Goal: Transaction & Acquisition: Purchase product/service

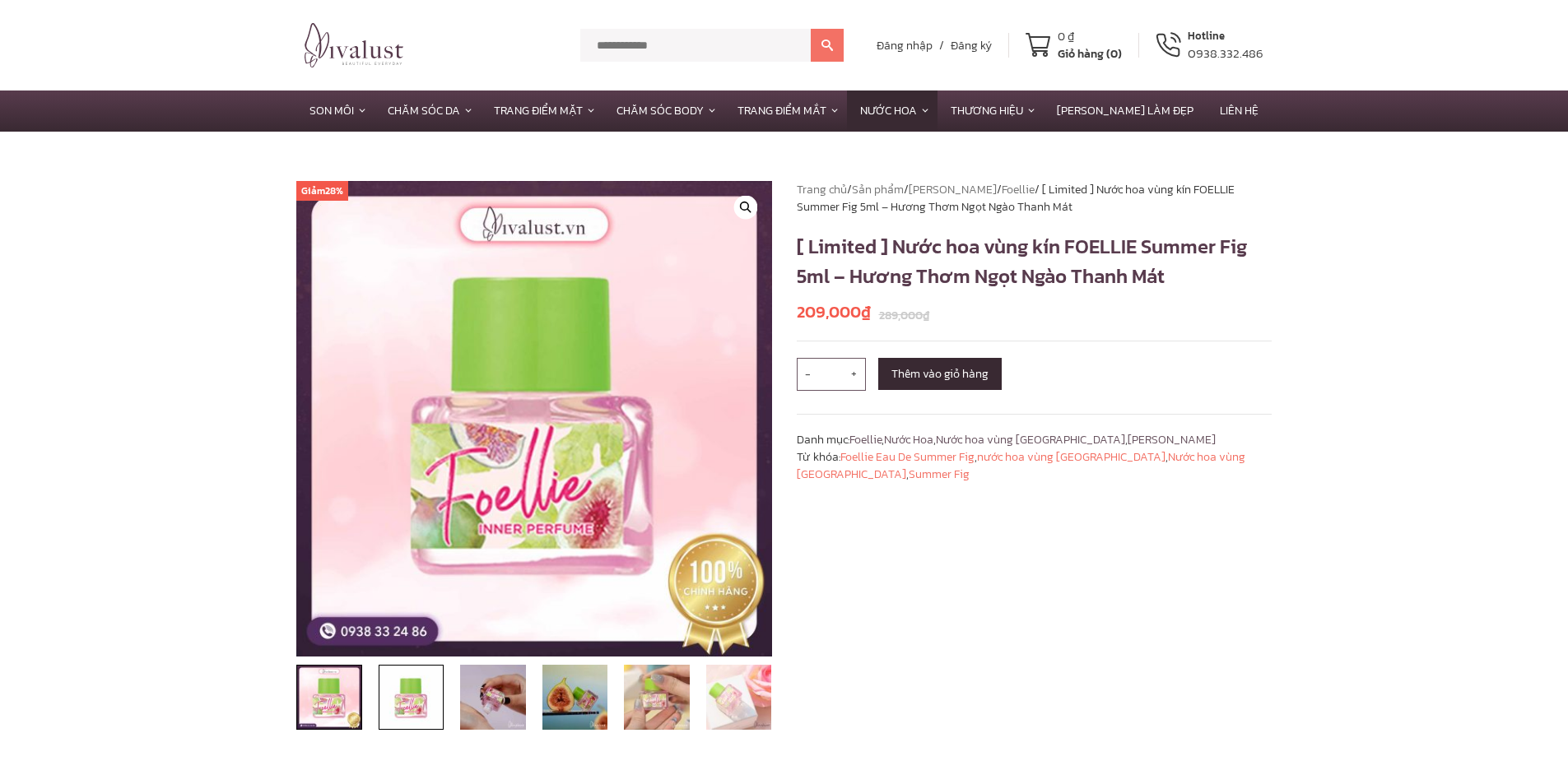
click at [428, 703] on img at bounding box center [412, 698] width 66 height 66
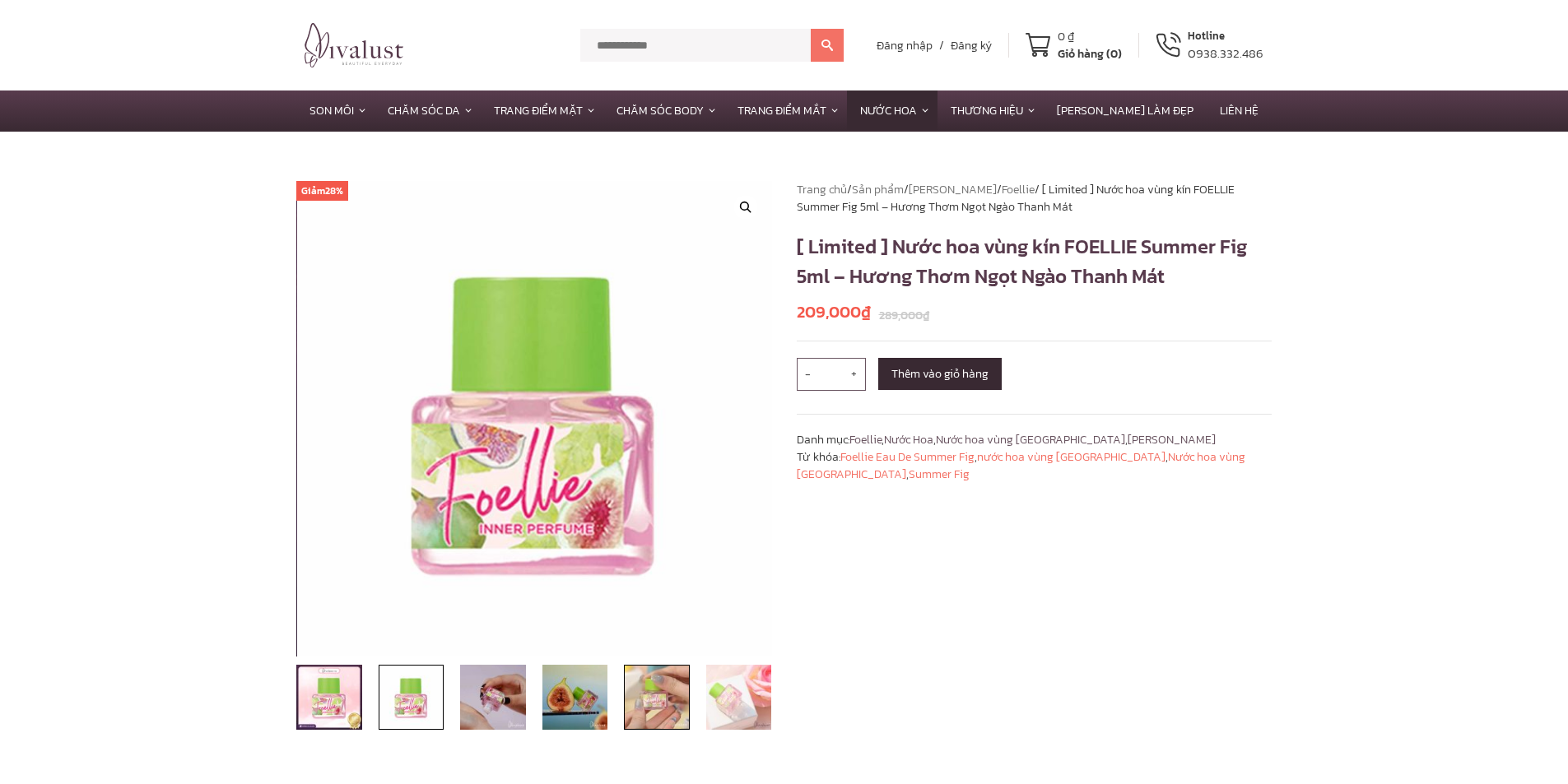
click at [676, 695] on img at bounding box center [657, 698] width 66 height 66
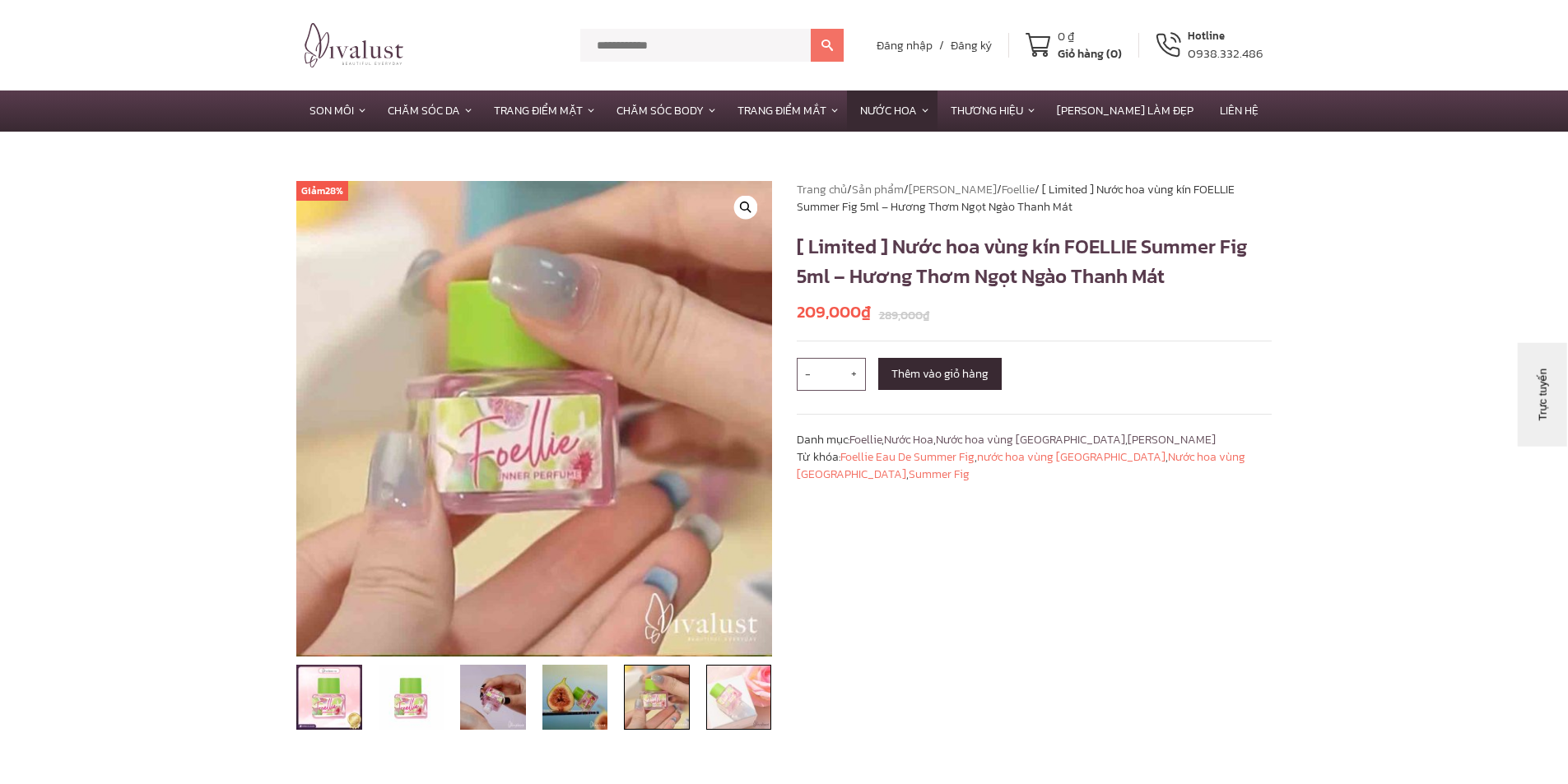
click at [724, 697] on img at bounding box center [739, 698] width 66 height 66
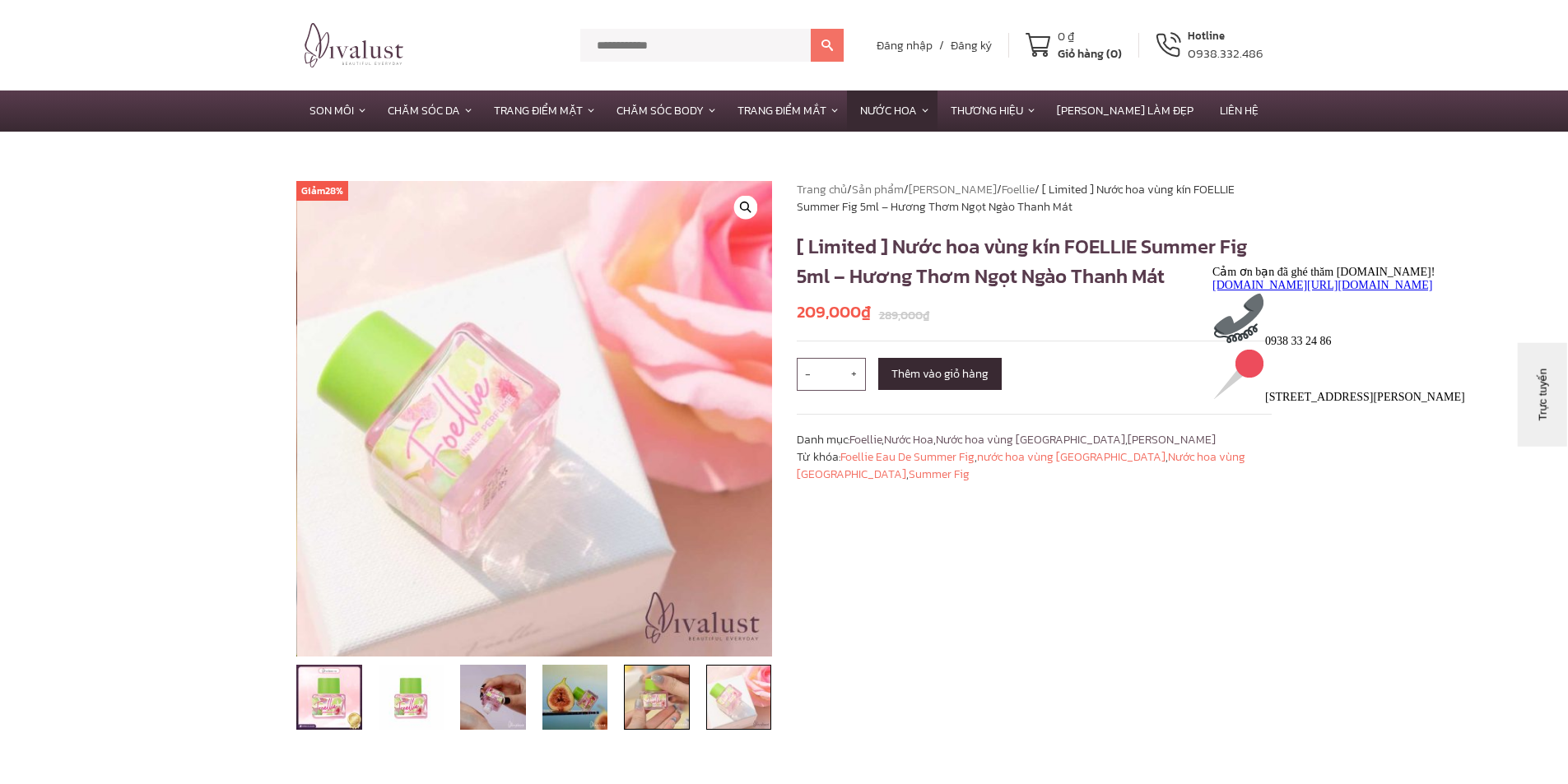
click at [653, 699] on img at bounding box center [657, 698] width 66 height 66
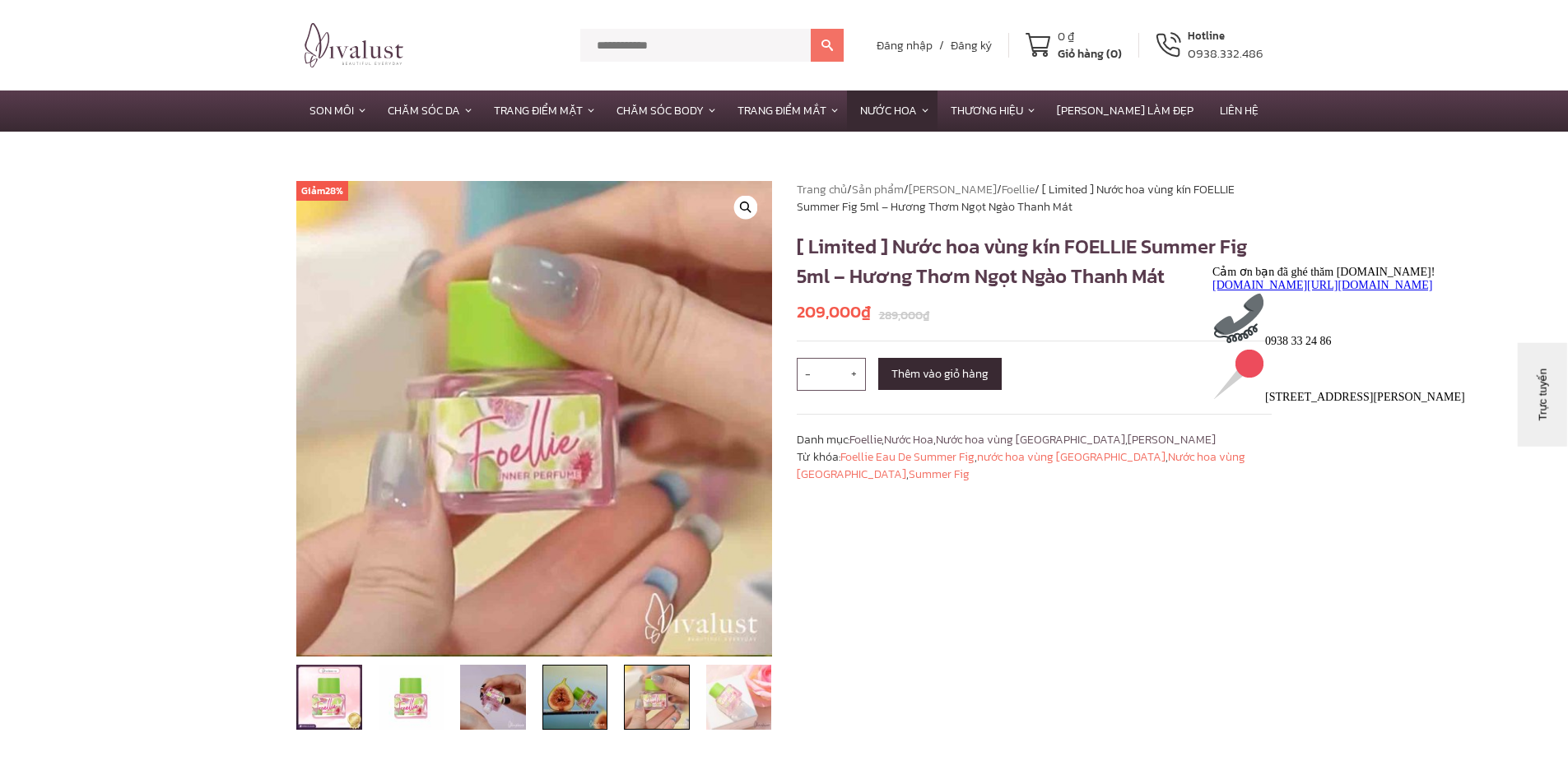
click at [585, 697] on img at bounding box center [575, 698] width 66 height 66
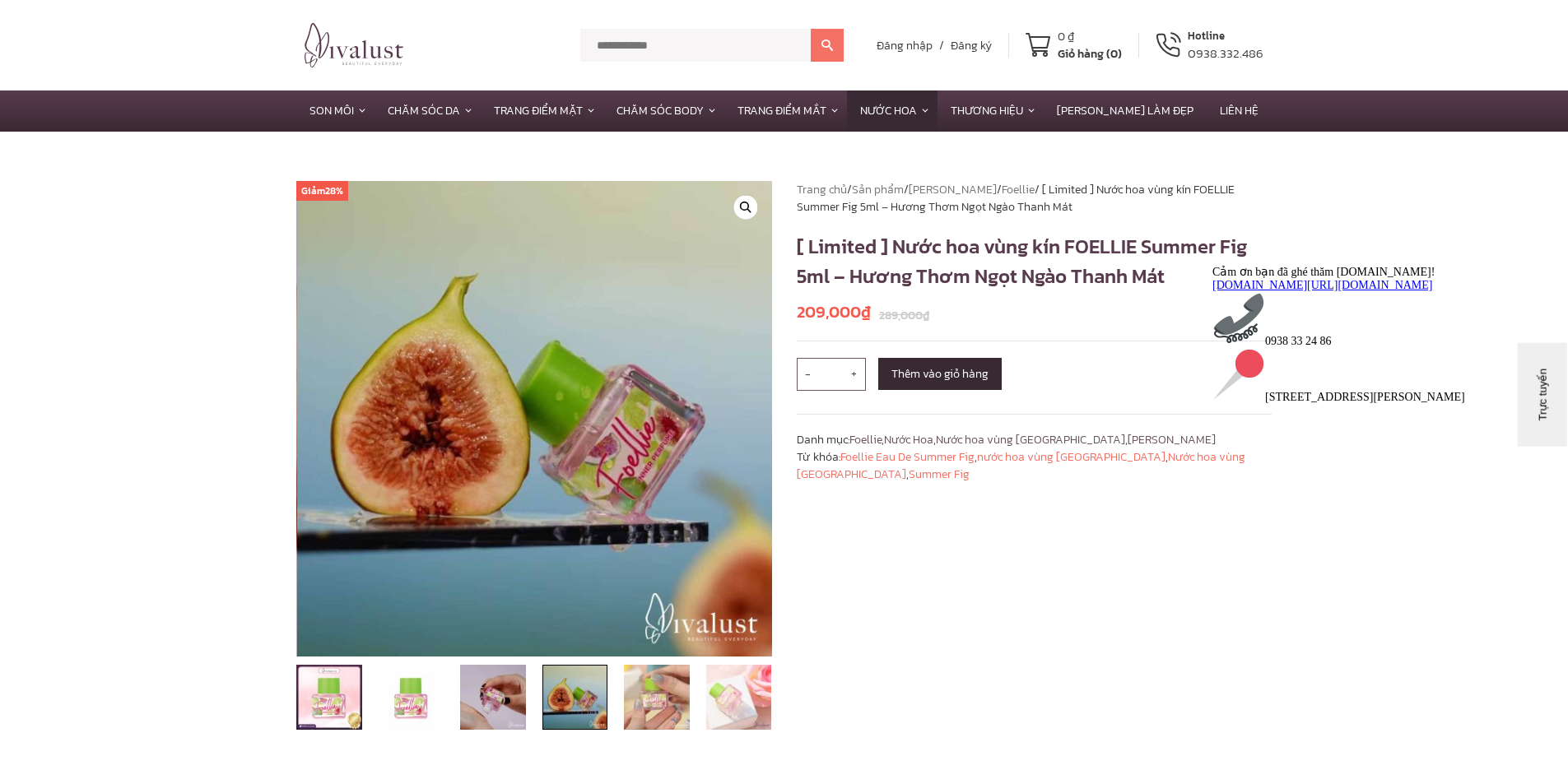
click at [531, 702] on li at bounding box center [493, 698] width 83 height 66
click at [488, 709] on img at bounding box center [493, 698] width 66 height 66
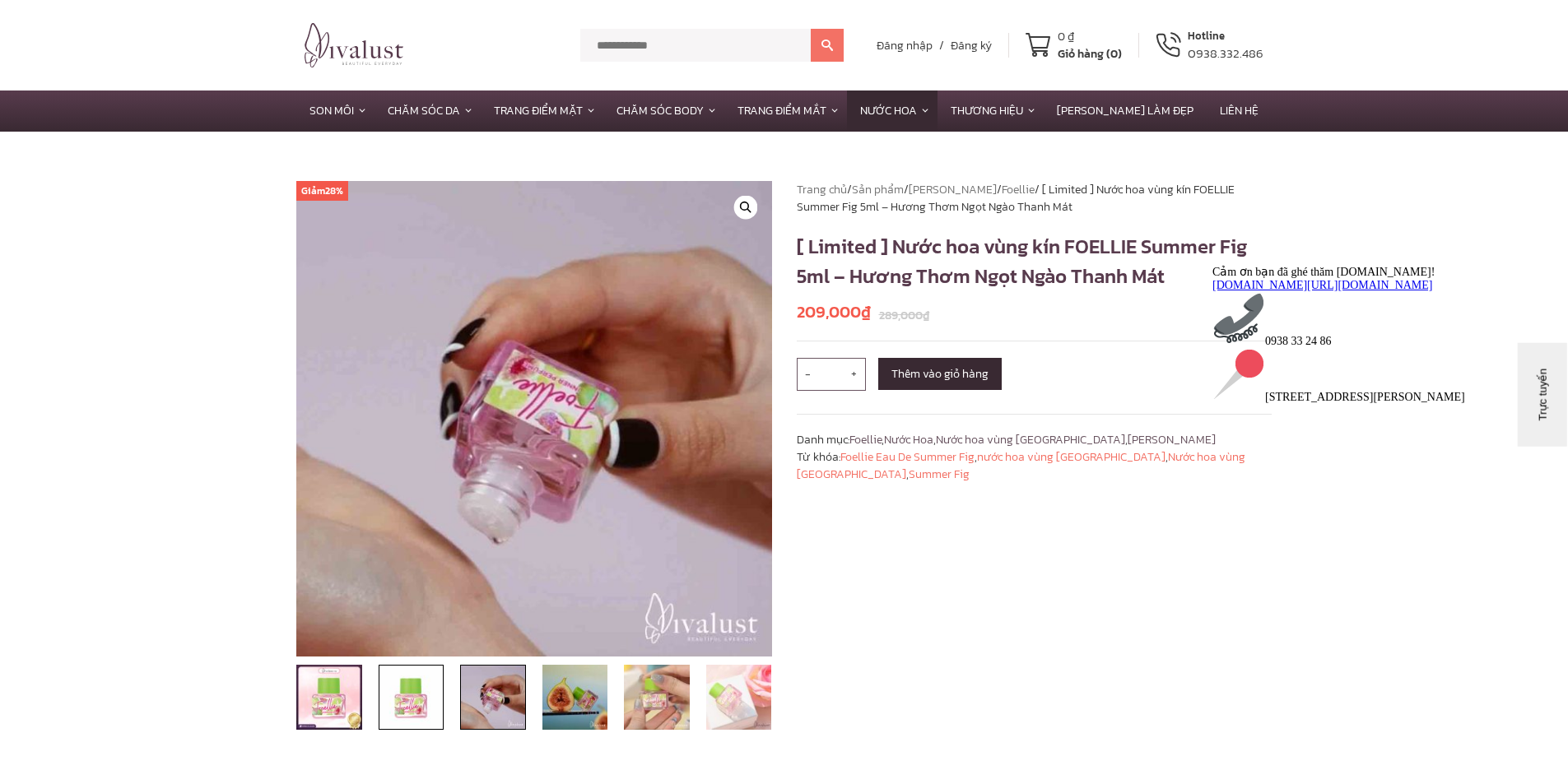
click at [385, 707] on img at bounding box center [412, 698] width 66 height 66
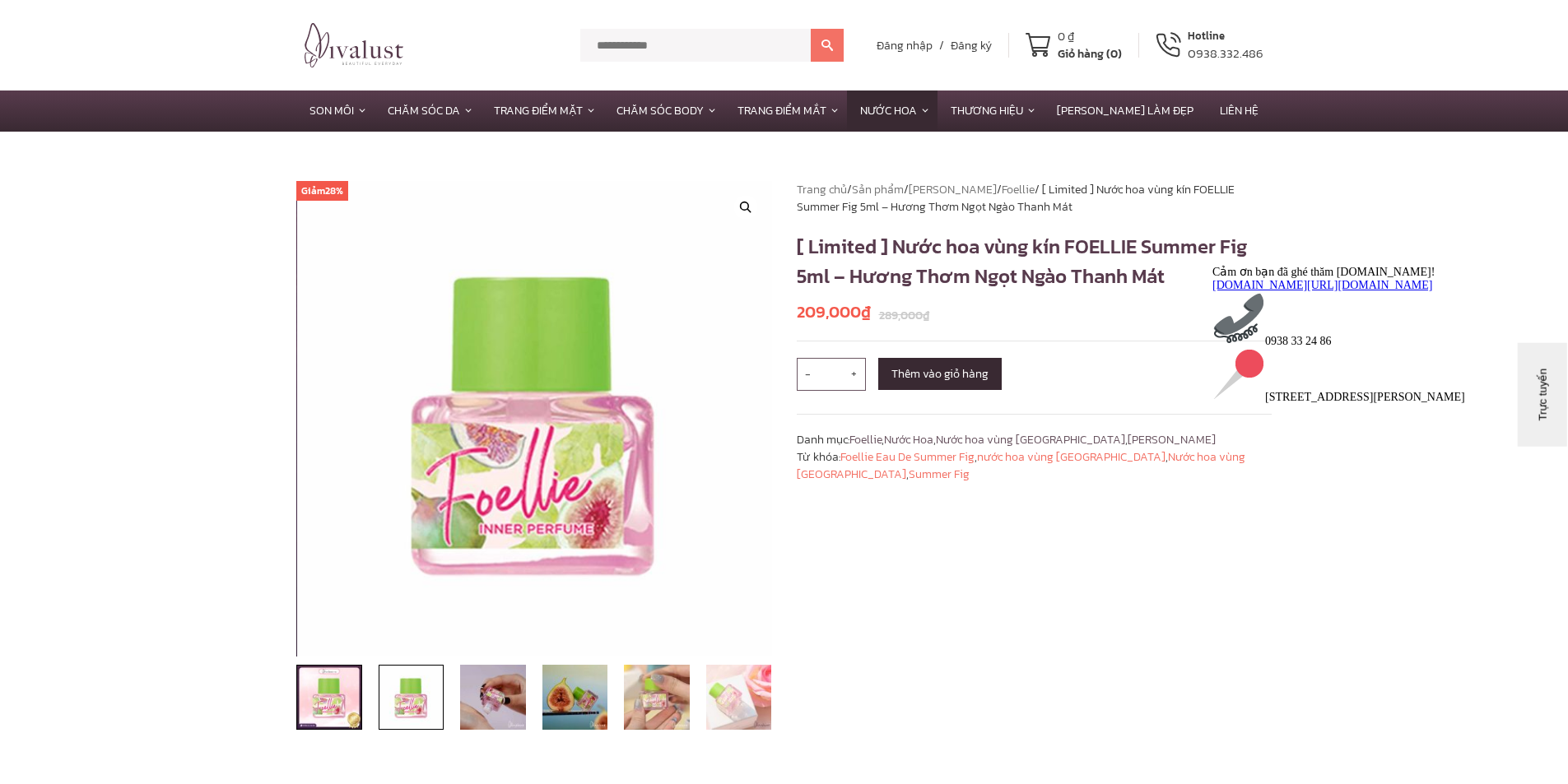
click at [331, 703] on img at bounding box center [329, 698] width 66 height 66
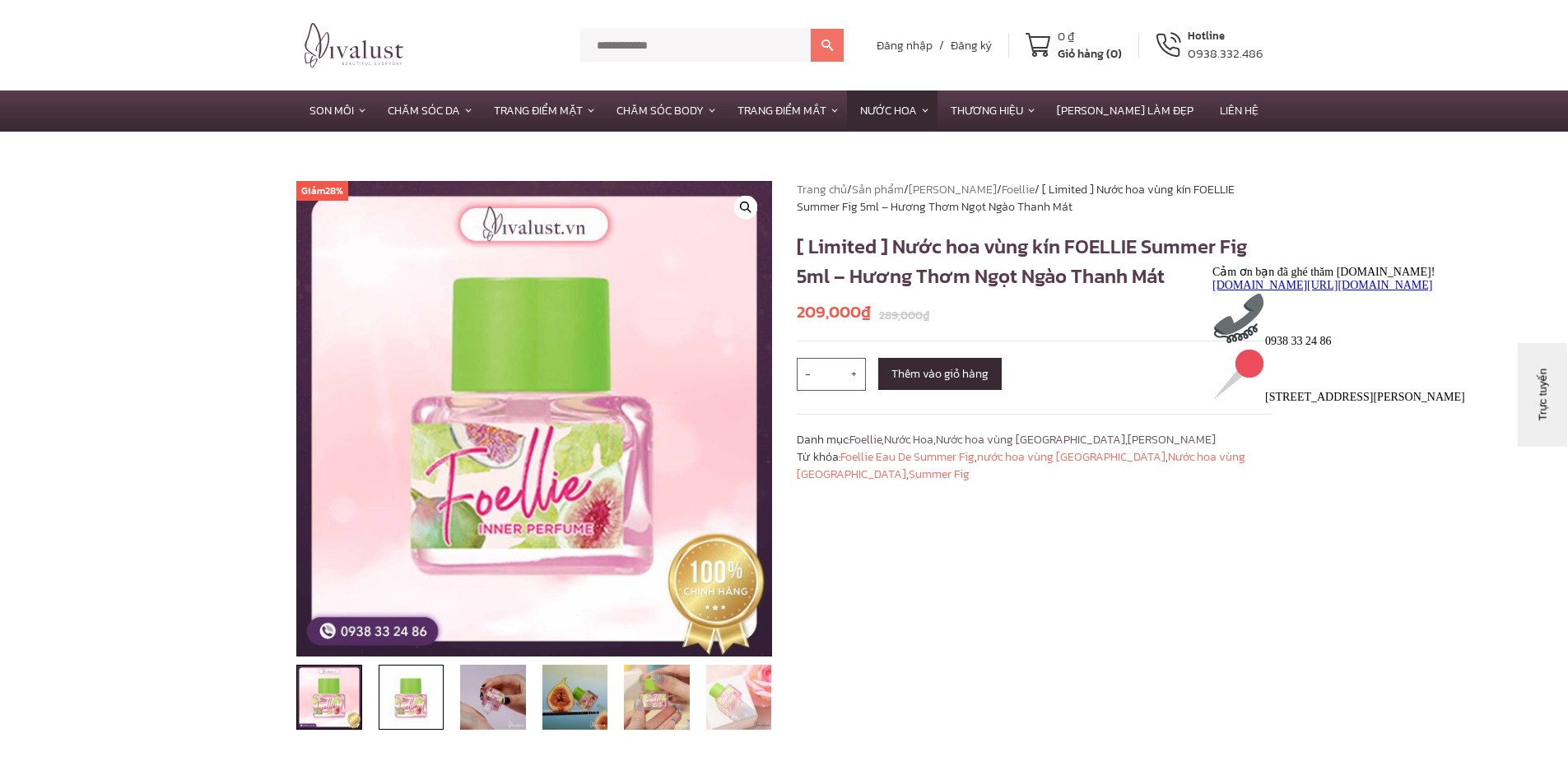
click at [380, 706] on img at bounding box center [412, 698] width 66 height 66
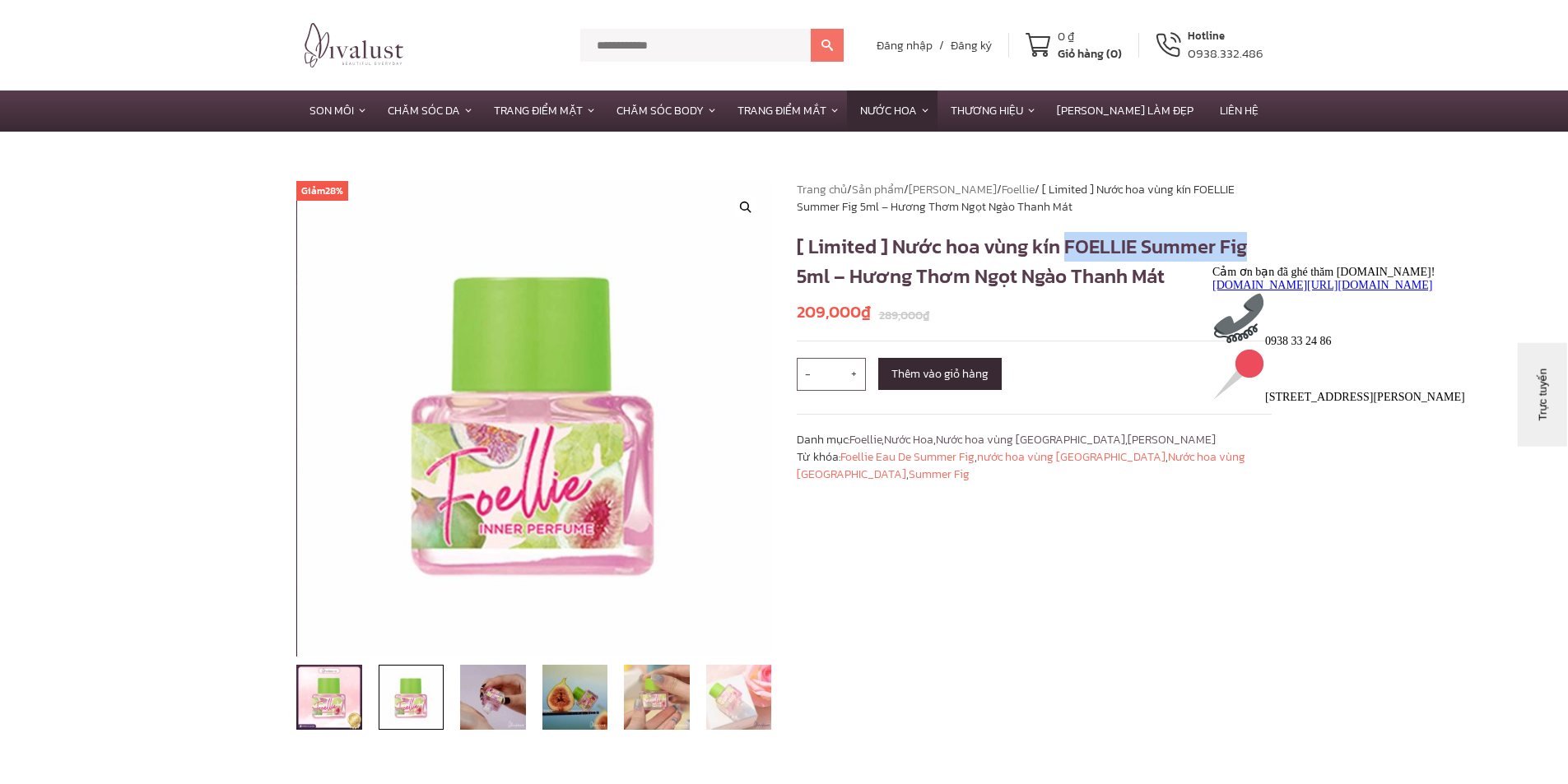
drag, startPoint x: 1072, startPoint y: 250, endPoint x: 1247, endPoint y: 248, distance: 175.0
click at [1247, 248] on h1 "[ Limited ] Nước hoa vùng kín FOELLIE Summer Fig 5ml – Hương Thơm Ngọt Ngào Tha…" at bounding box center [1035, 261] width 476 height 59
copy h1 "FOELLIE Summer Fig"
